Goal: Information Seeking & Learning: Learn about a topic

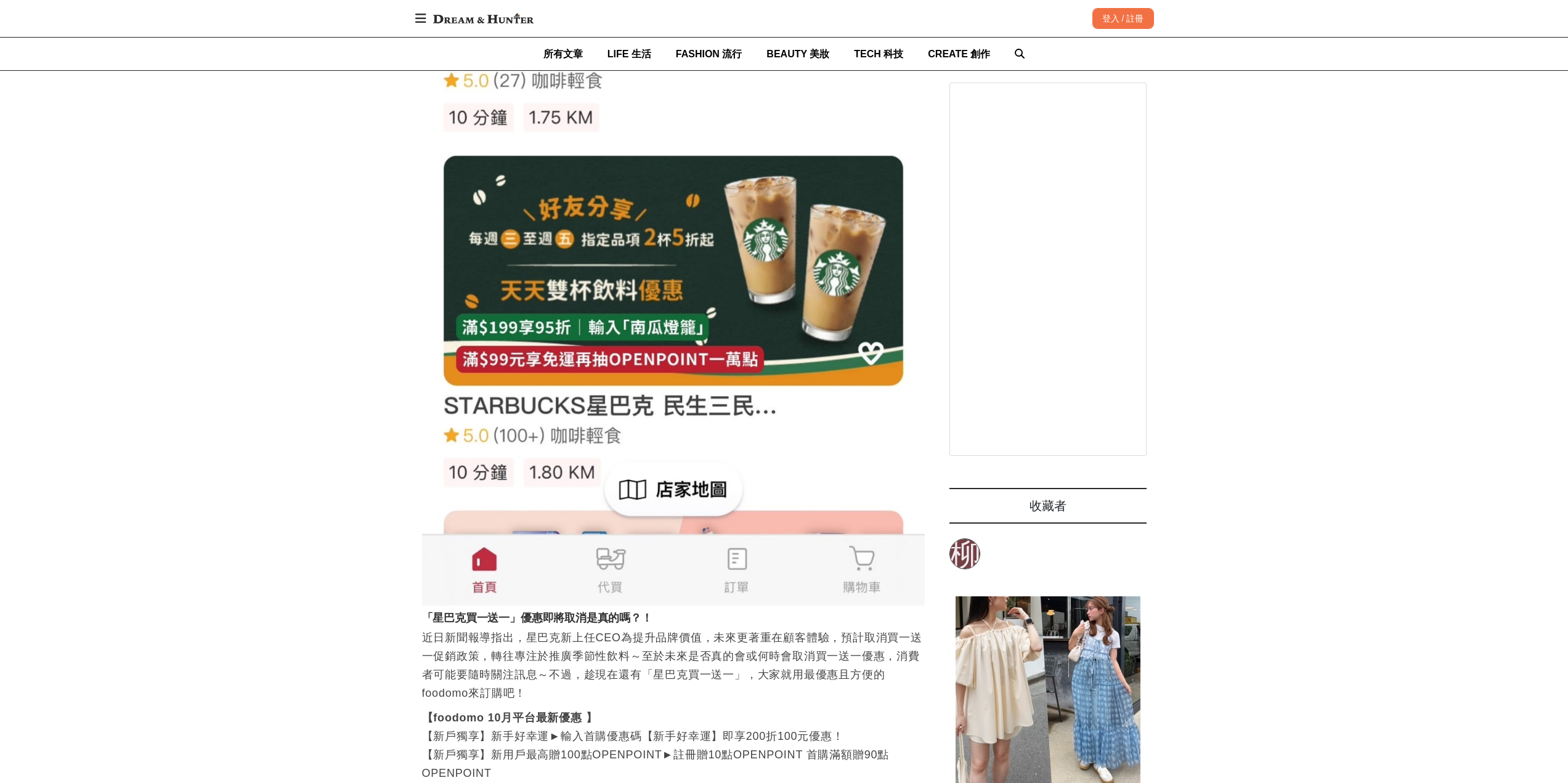
scroll to position [3019, 0]
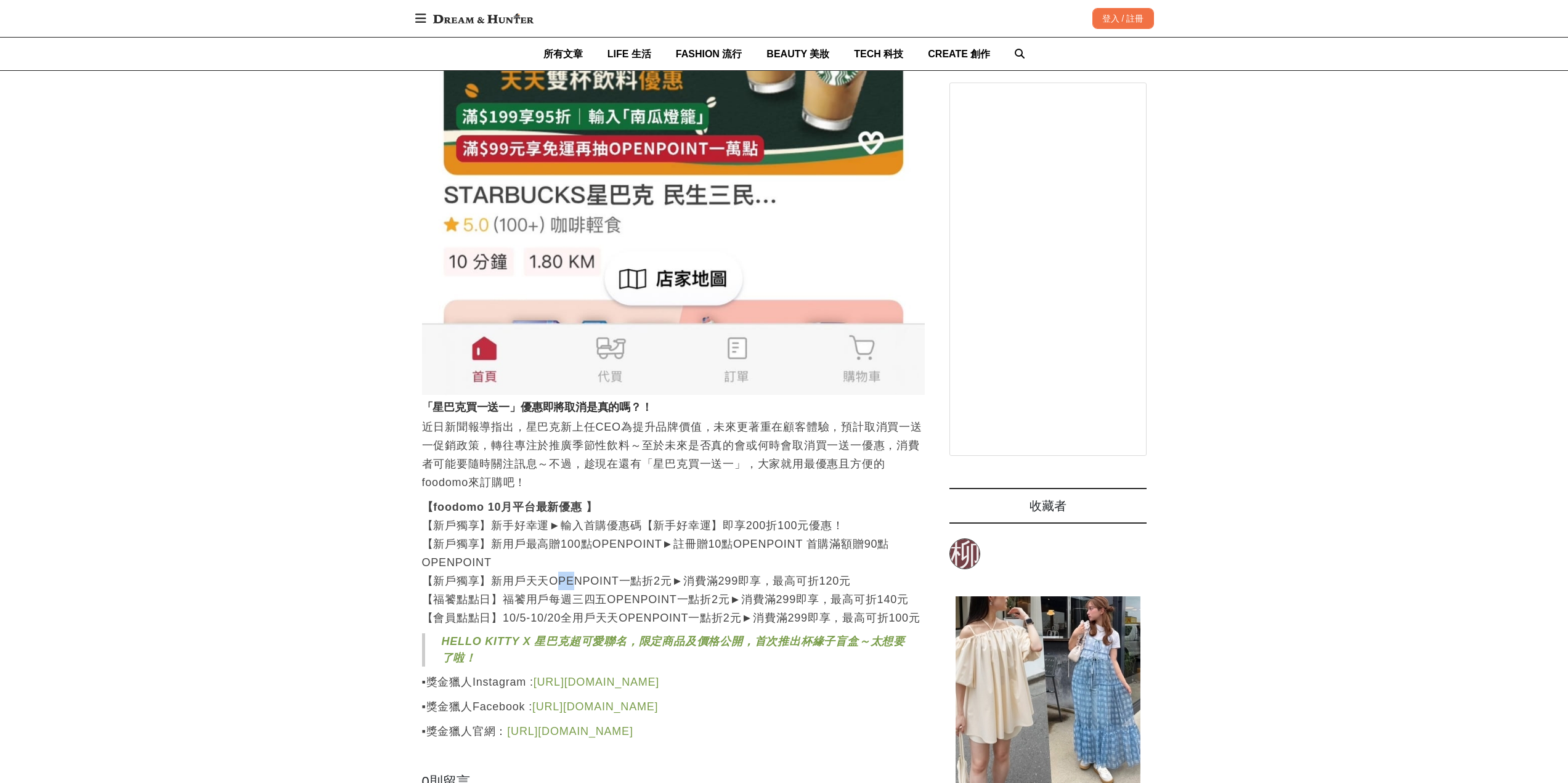
drag, startPoint x: 559, startPoint y: 583, endPoint x: 627, endPoint y: 591, distance: 68.5
click at [593, 583] on p "【foodomo 10月平台最新優惠 】 【新戶獨享】新手好幸運►輸入首購優惠碼【新手好幸運】即享200折100元優惠！ 【新戶獨享】新用戶最高贈100點OP…" at bounding box center [673, 562] width 503 height 130
click at [657, 610] on p "【foodomo 10月平台最新優惠 】 【新戶獨享】新手好幸運►輸入首購優惠碼【新手好幸運】即享200折100元優惠！ 【新戶獨享】新用戶最高贈100點OP…" at bounding box center [673, 562] width 503 height 130
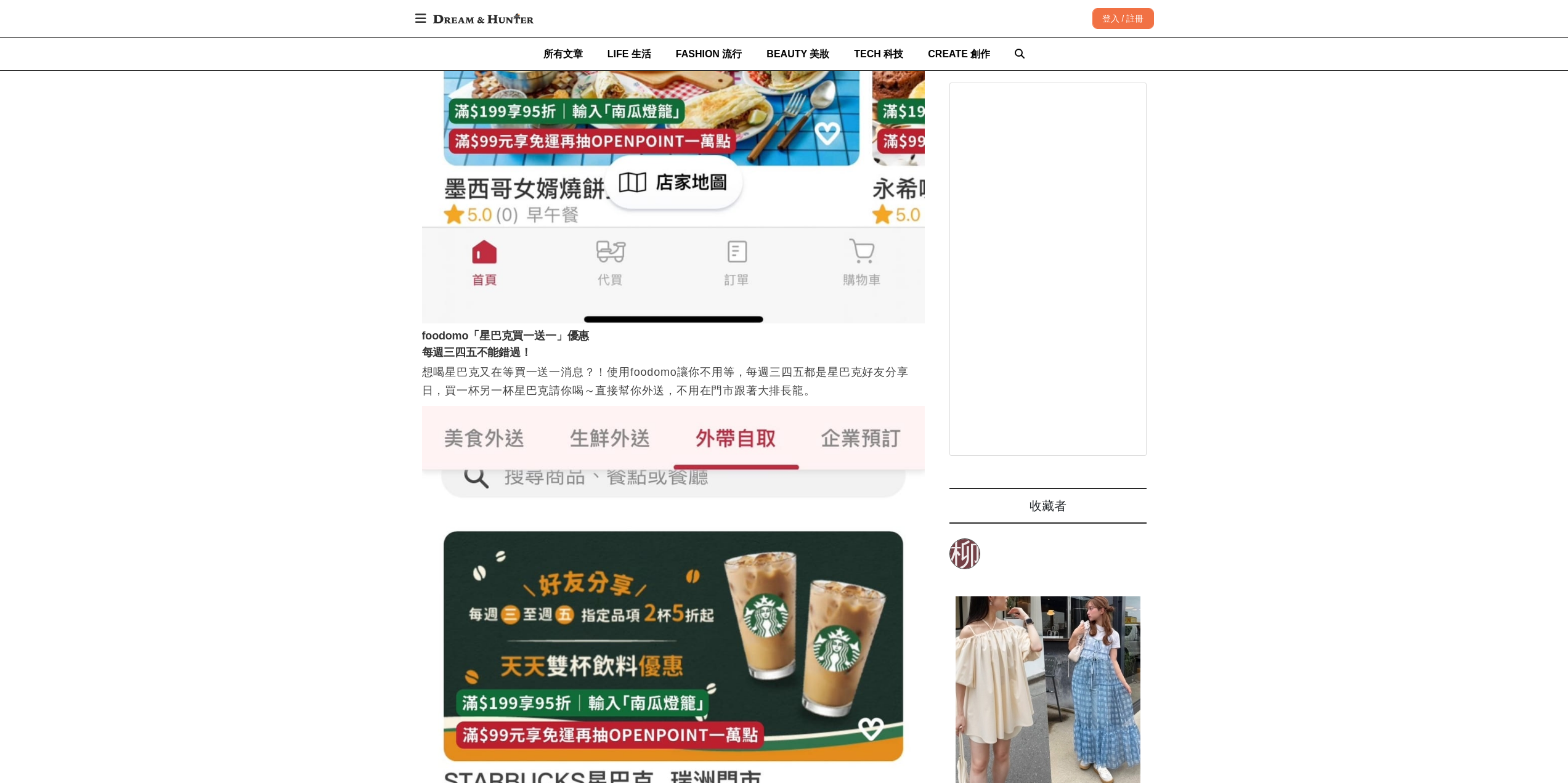
scroll to position [1971, 0]
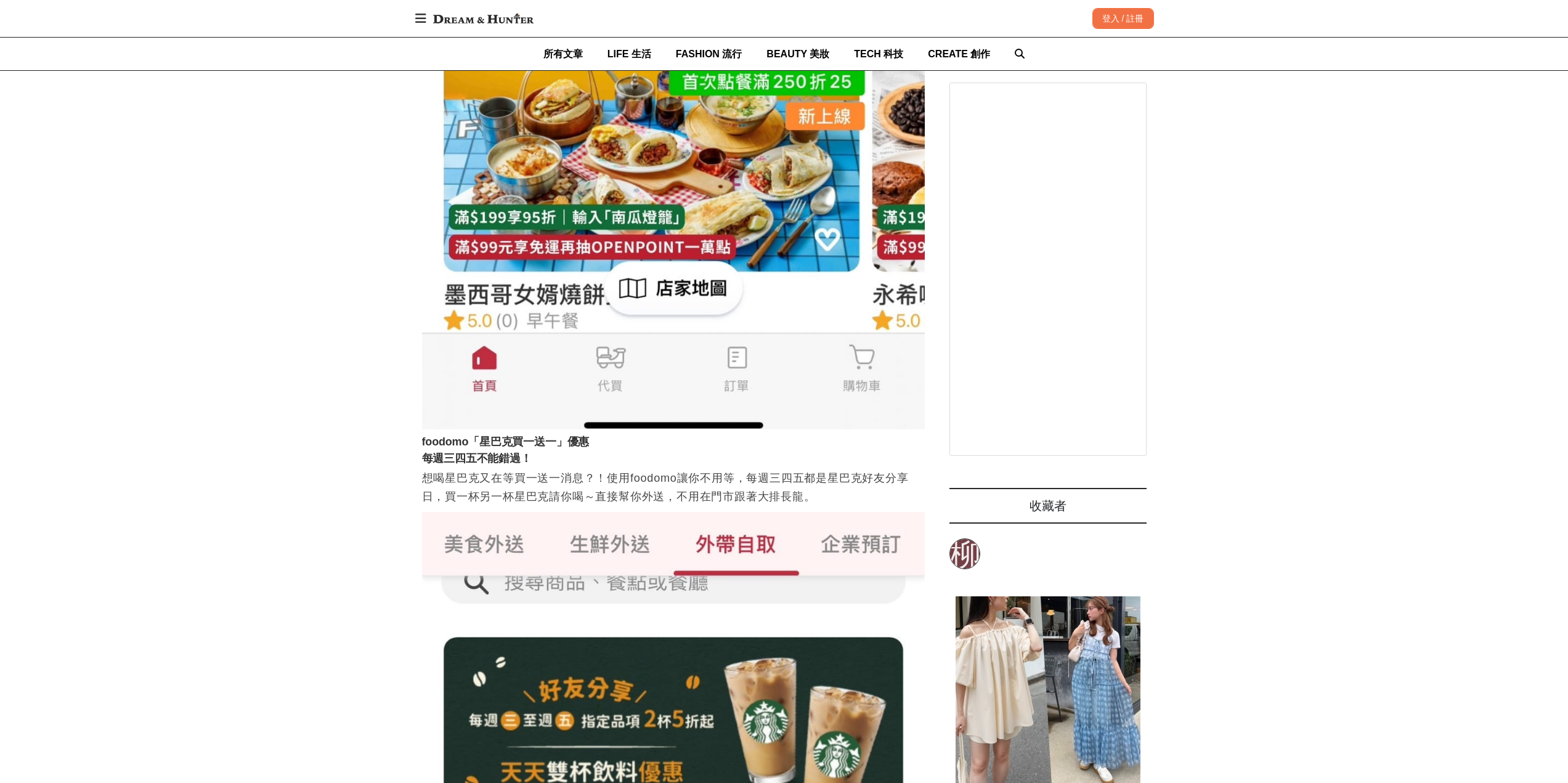
click at [430, 483] on p "想喝星巴克又在等買一送一消息？！使用foodomo讓你不用等，每週三四五都是星巴克好友分享日，買一杯另一杯星巴克請你喝～直接幫你外送，不用在門市跟著大排長龍。" at bounding box center [673, 487] width 503 height 37
drag, startPoint x: 424, startPoint y: 481, endPoint x: 488, endPoint y: 477, distance: 64.1
click at [469, 474] on p "想喝星巴克又在等買一送一消息？！使用foodomo讓你不用等，每週三四五都是星巴克好友分享日，買一杯另一杯星巴克請你喝～直接幫你外送，不用在門市跟著大排長龍。" at bounding box center [673, 487] width 503 height 37
click at [508, 485] on p "想喝星巴克又在等買一送一消息？！使用foodomo讓你不用等，每週三四五都是星巴克好友分享日，買一杯另一杯星巴克請你喝～直接幫你外送，不用在門市跟著大排長龍。" at bounding box center [673, 487] width 503 height 37
drag, startPoint x: 471, startPoint y: 482, endPoint x: 485, endPoint y: 481, distance: 14.0
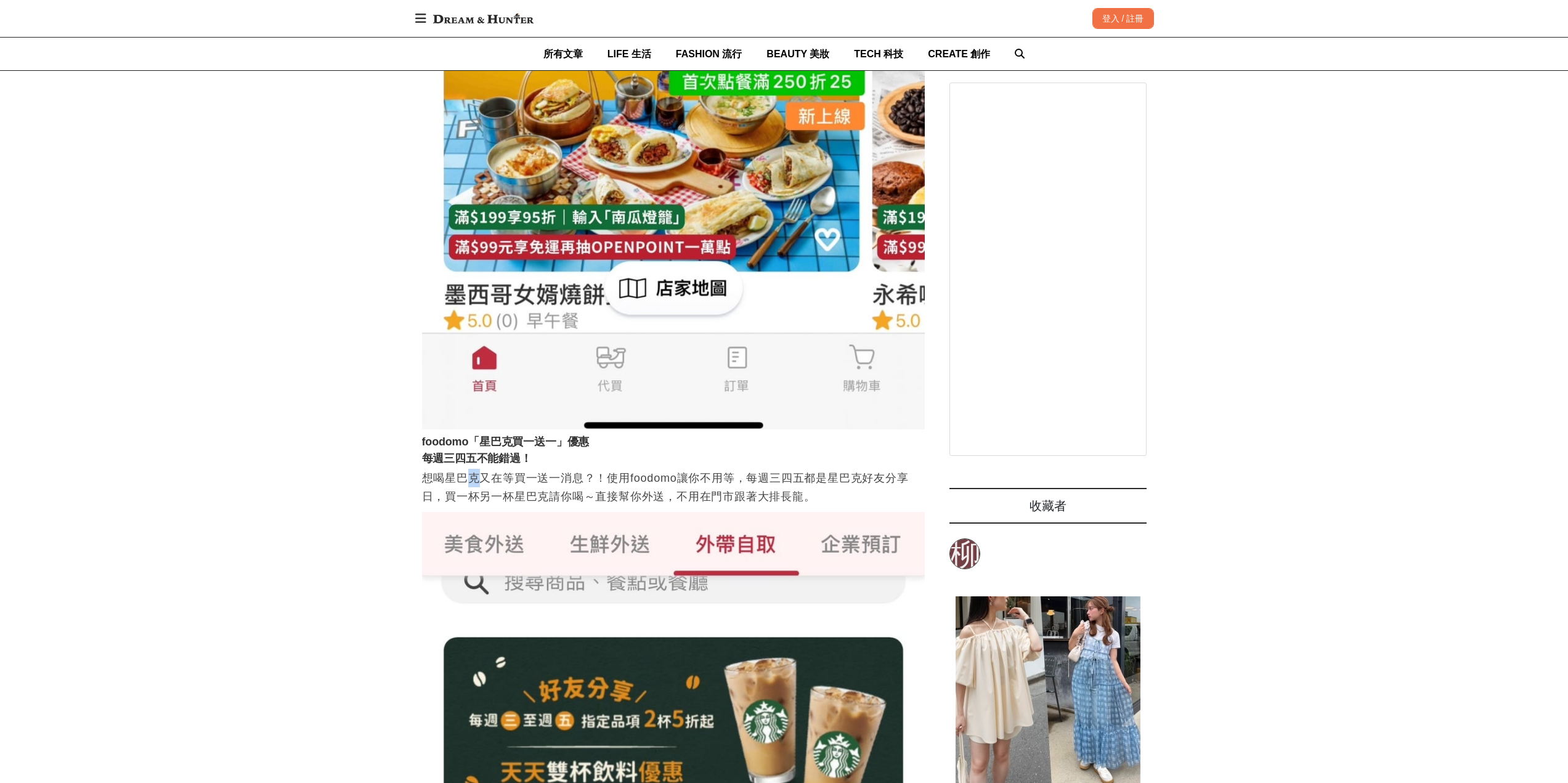
click at [481, 481] on p "想喝星巴克又在等買一送一消息？！使用foodomo讓你不用等，每週三四五都是星巴克好友分享日，買一杯另一杯星巴克請你喝～直接幫你外送，不用在門市跟著大排長龍。" at bounding box center [673, 487] width 503 height 37
click at [485, 481] on p "想喝星巴克又在等買一送一消息？！使用foodomo讓你不用等，每週三四五都是星巴克好友分享日，買一杯另一杯星巴克請你喝～直接幫你外送，不用在門市跟著大排長龍。" at bounding box center [673, 487] width 503 height 37
drag, startPoint x: 449, startPoint y: 481, endPoint x: 543, endPoint y: 483, distance: 94.0
click at [477, 483] on p "想喝星巴克又在等買一送一消息？！使用foodomo讓你不用等，每週三四五都是星巴克好友分享日，買一杯另一杯星巴克請你喝～直接幫你外送，不用在門市跟著大排長龍。" at bounding box center [673, 487] width 503 height 37
click at [543, 483] on p "想喝星巴克又在等買一送一消息？！使用foodomo讓你不用等，每週三四五都是星巴克好友分享日，買一杯另一杯星巴克請你喝～直接幫你外送，不用在門市跟著大排長龍。" at bounding box center [673, 487] width 503 height 37
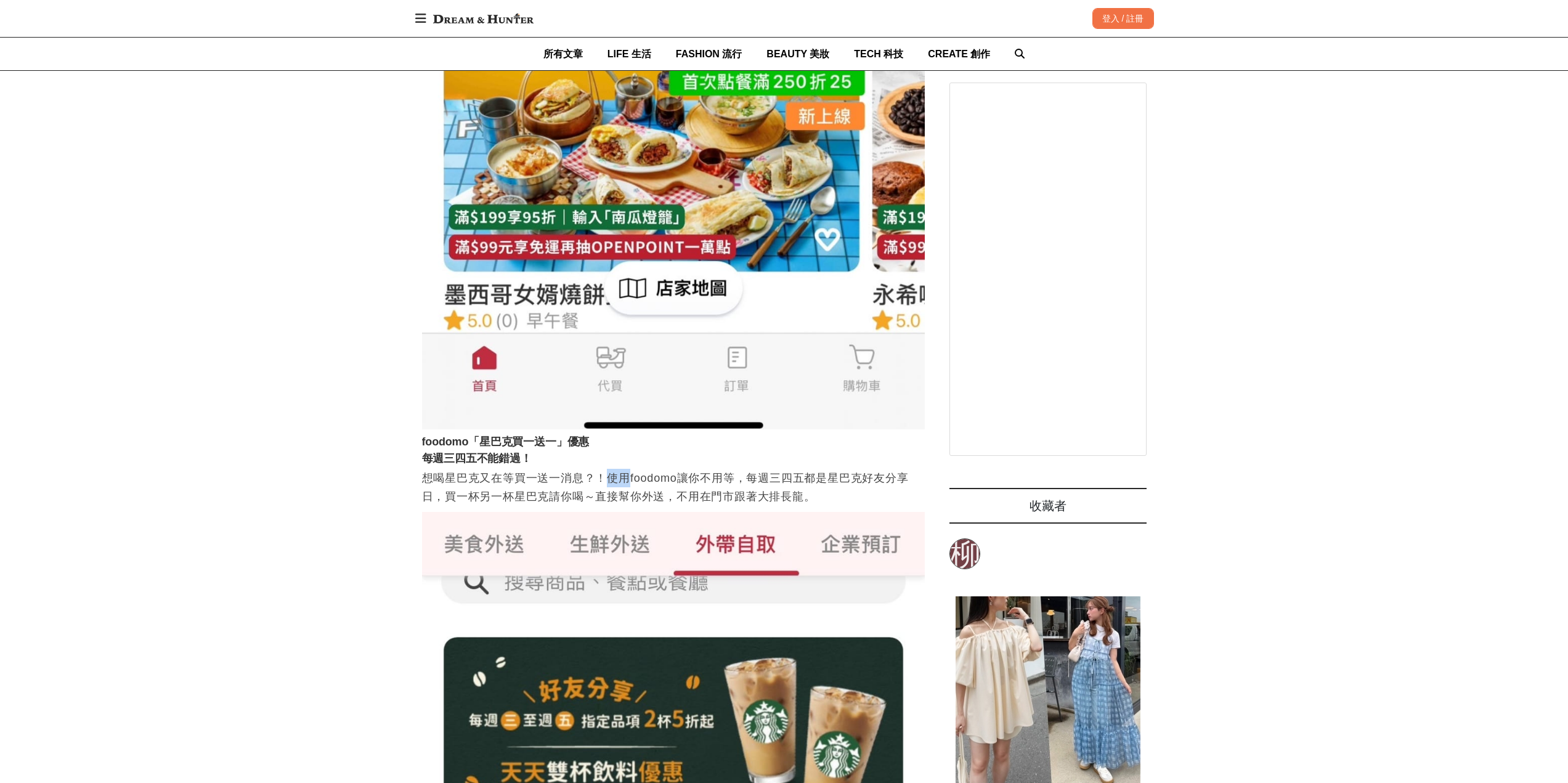
drag, startPoint x: 617, startPoint y: 484, endPoint x: 723, endPoint y: 487, distance: 106.0
click at [641, 484] on p "想喝星巴克又在等買一送一消息？！使用foodomo讓你不用等，每週三四五都是星巴克好友分享日，買一杯另一杯星巴克請你喝～直接幫你外送，不用在門市跟著大排長龍。" at bounding box center [673, 487] width 503 height 37
click at [751, 499] on p "想喝星巴克又在等買一送一消息？！使用foodomo讓你不用等，每週三四五都是星巴克好友分享日，買一杯另一杯星巴克請你喝～直接幫你外送，不用在門市跟著大排長龍。" at bounding box center [673, 487] width 503 height 37
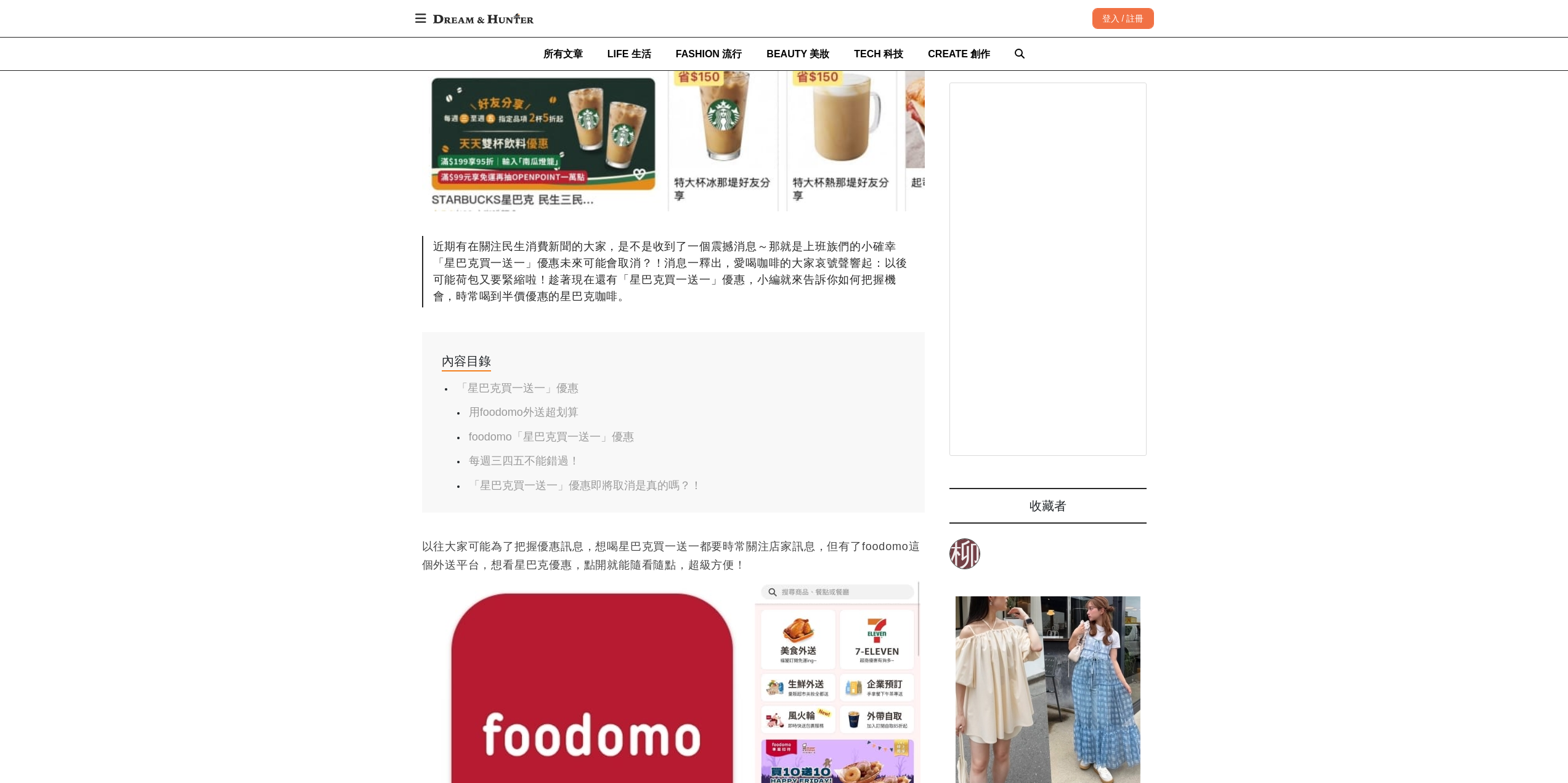
scroll to position [123, 0]
